Goal: Navigation & Orientation: Find specific page/section

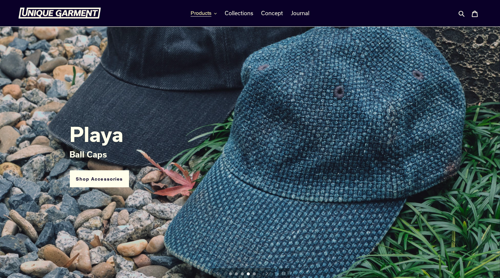
click at [209, 14] on span "Products" at bounding box center [200, 13] width 21 height 7
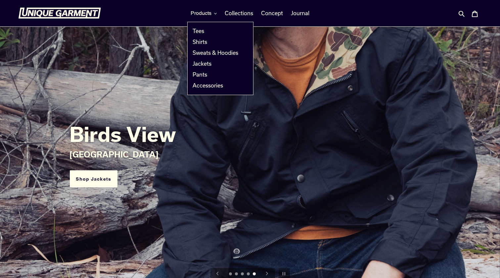
drag, startPoint x: 380, startPoint y: 132, endPoint x: 404, endPoint y: 105, distance: 36.5
click at [380, 132] on h2 "Birds View" at bounding box center [250, 134] width 360 height 24
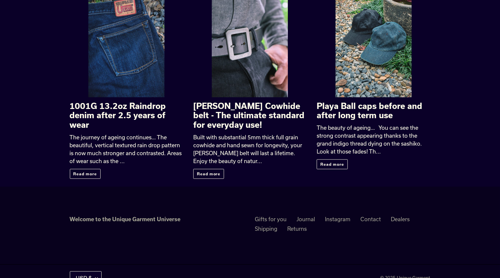
scroll to position [1072, 0]
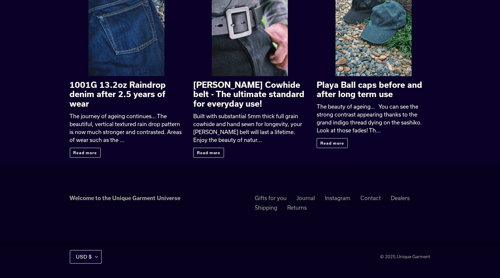
click at [375, 196] on link "Contact" at bounding box center [370, 198] width 20 height 6
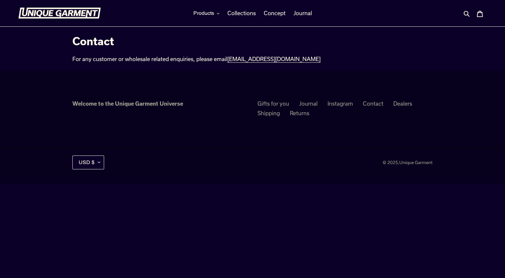
click at [370, 104] on link "Contact" at bounding box center [373, 104] width 20 height 6
click at [242, 12] on span "Collections" at bounding box center [241, 13] width 28 height 7
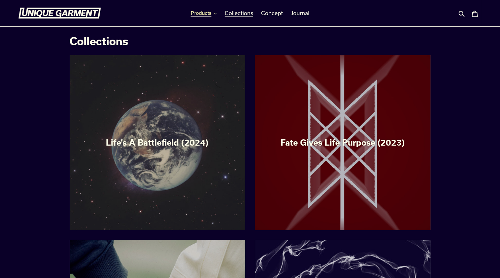
click at [218, 14] on button "Products" at bounding box center [203, 13] width 33 height 10
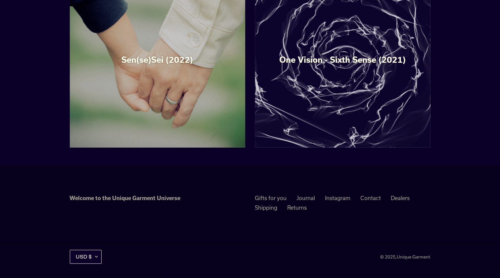
scroll to position [267, 0]
click at [341, 200] on link "Instagram" at bounding box center [337, 198] width 25 height 6
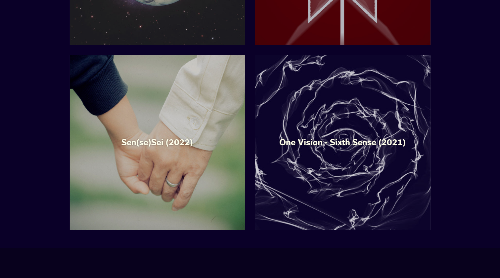
scroll to position [267, 0]
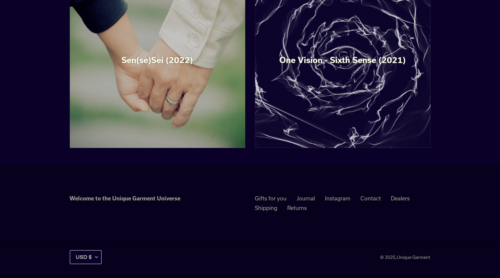
click at [401, 198] on link "Dealers" at bounding box center [400, 198] width 19 height 6
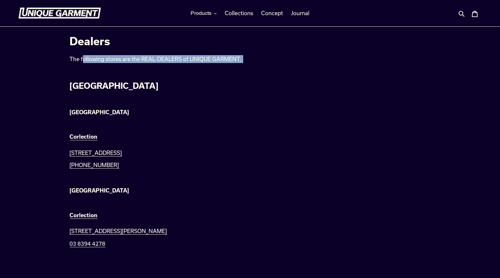
drag, startPoint x: 84, startPoint y: 61, endPoint x: 265, endPoint y: 66, distance: 181.3
click at [266, 66] on div "The following stores are the REAL-DEALERS of UNIQUE GARMENT. [GEOGRAPHIC_DATA] …" at bounding box center [219, 250] width 299 height 390
